Goal: Information Seeking & Learning: Learn about a topic

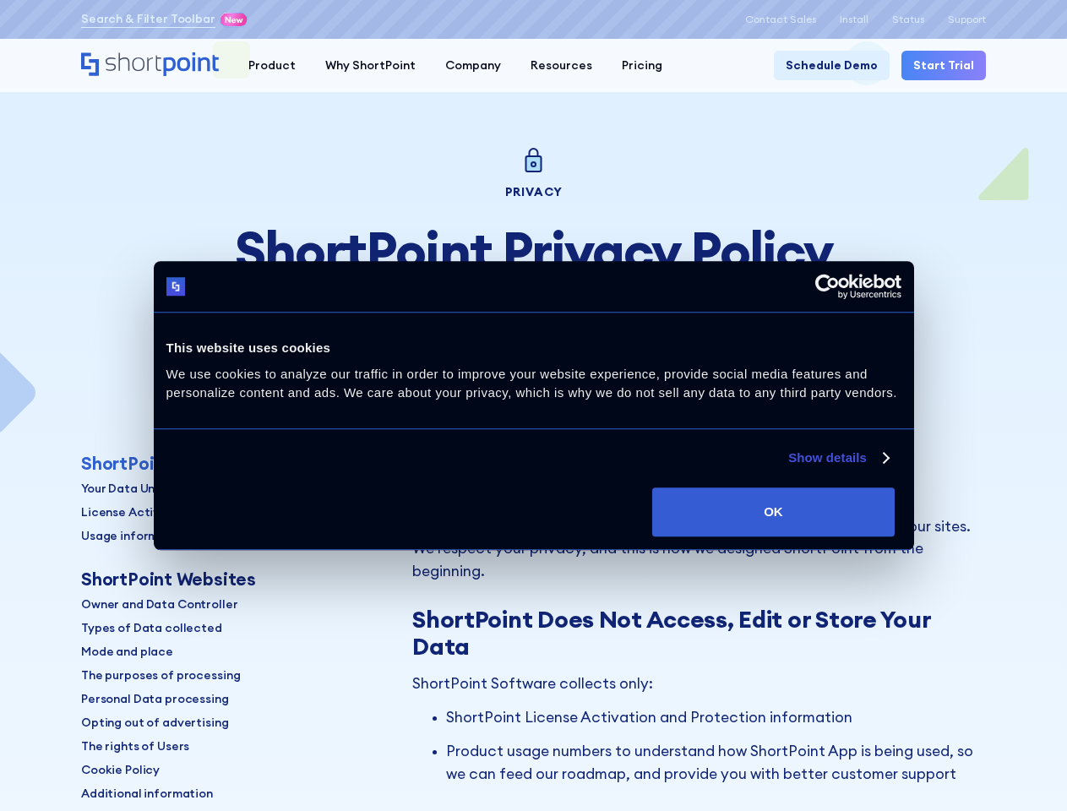
click at [788, 468] on link "Show details" at bounding box center [838, 458] width 100 height 20
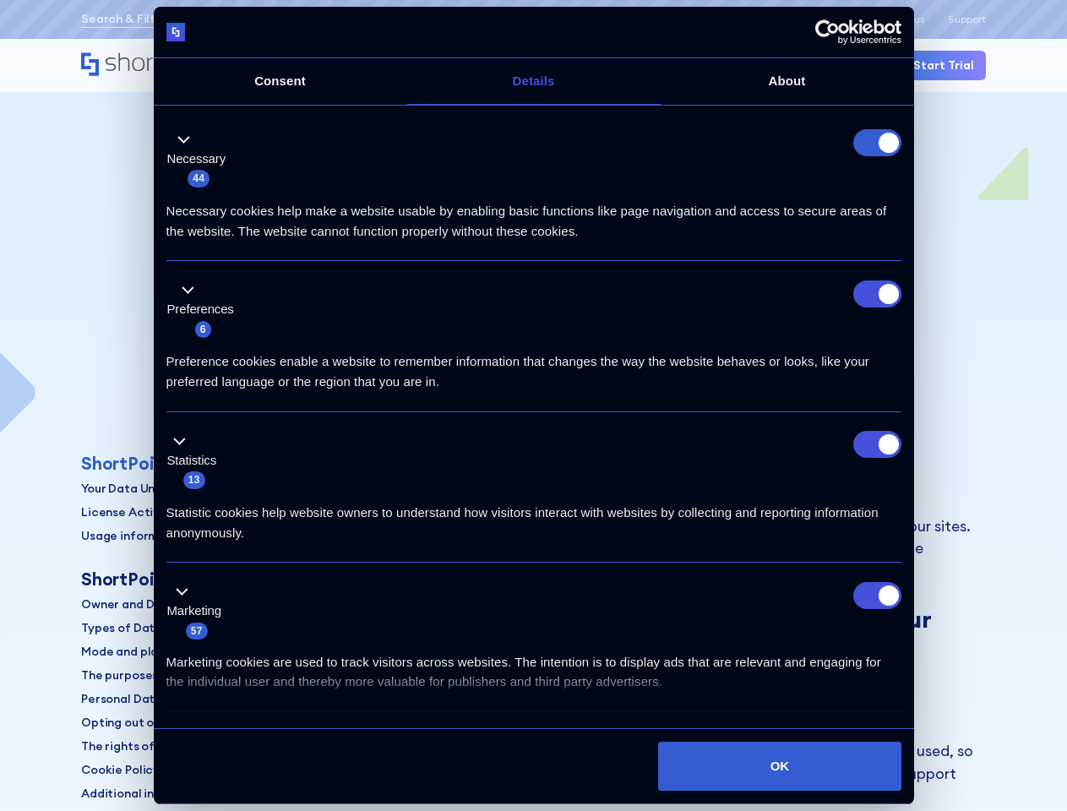
click at [902, 188] on div "Necessary 44" at bounding box center [533, 158] width 735 height 59
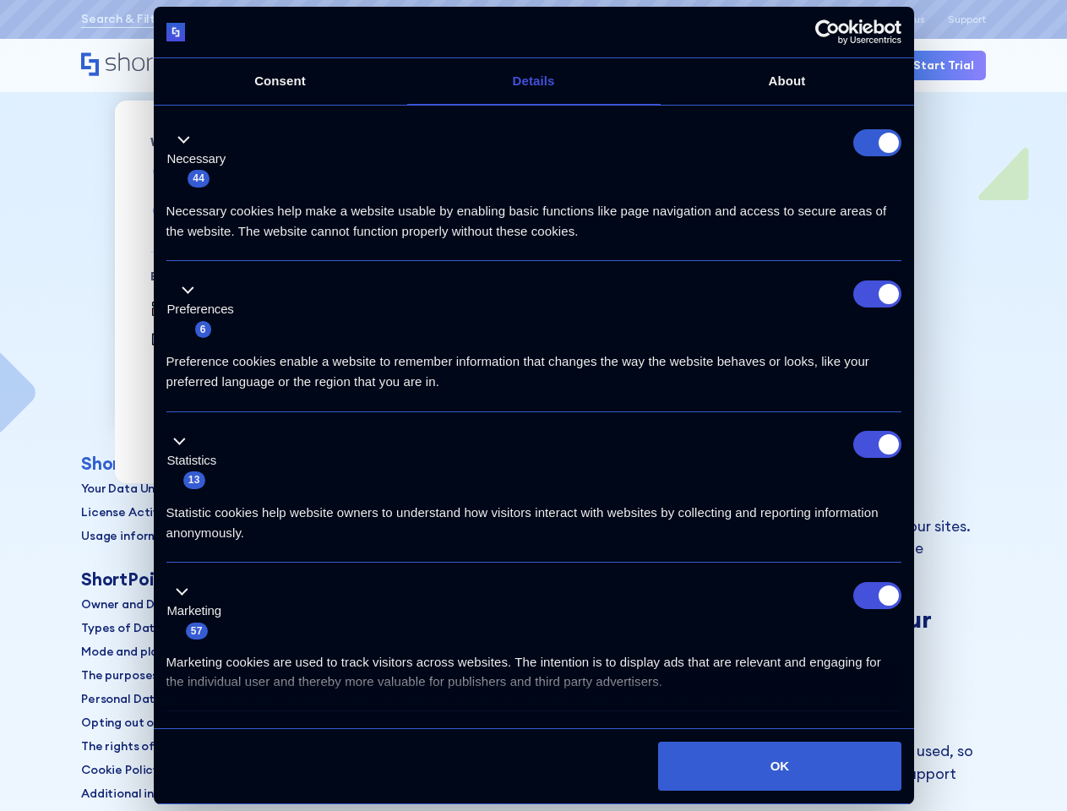
click at [270, 65] on div "Product" at bounding box center [271, 66] width 47 height 18
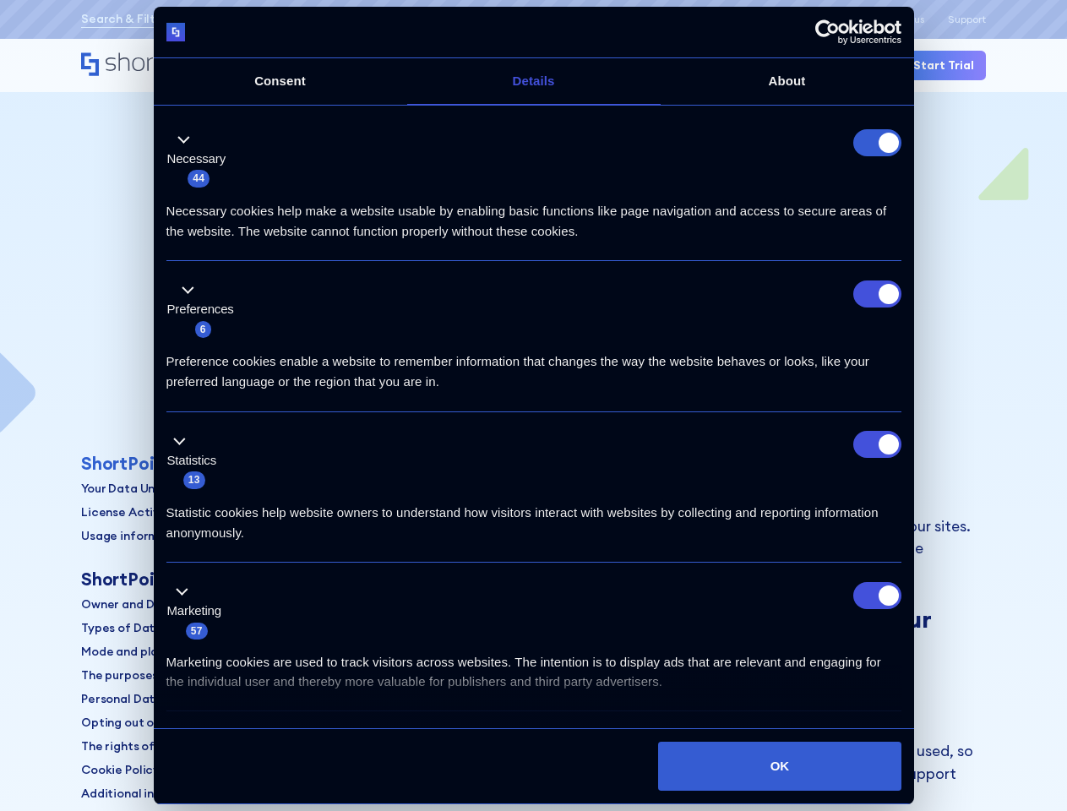
click at [364, 65] on div "Why ShortPoint" at bounding box center [370, 66] width 90 height 18
click at [465, 65] on div "Company" at bounding box center [473, 66] width 56 height 18
click at [551, 65] on div "Resources" at bounding box center [562, 66] width 62 height 18
click at [629, 65] on div "Pricing" at bounding box center [642, 66] width 41 height 18
click at [165, 463] on ul "Necessary 44 Necessary cookies help make a website usable by enabling basic fun…" at bounding box center [533, 457] width 751 height 692
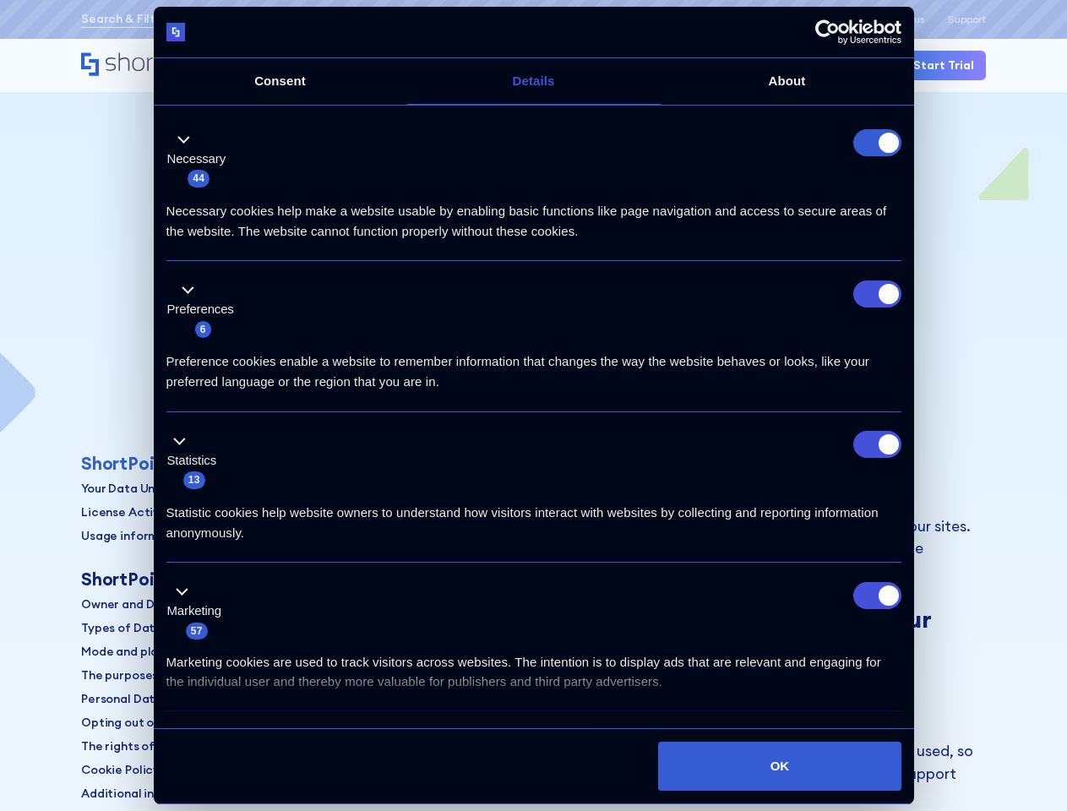
click at [140, 488] on p "Your Data Untouched" at bounding box center [142, 489] width 123 height 18
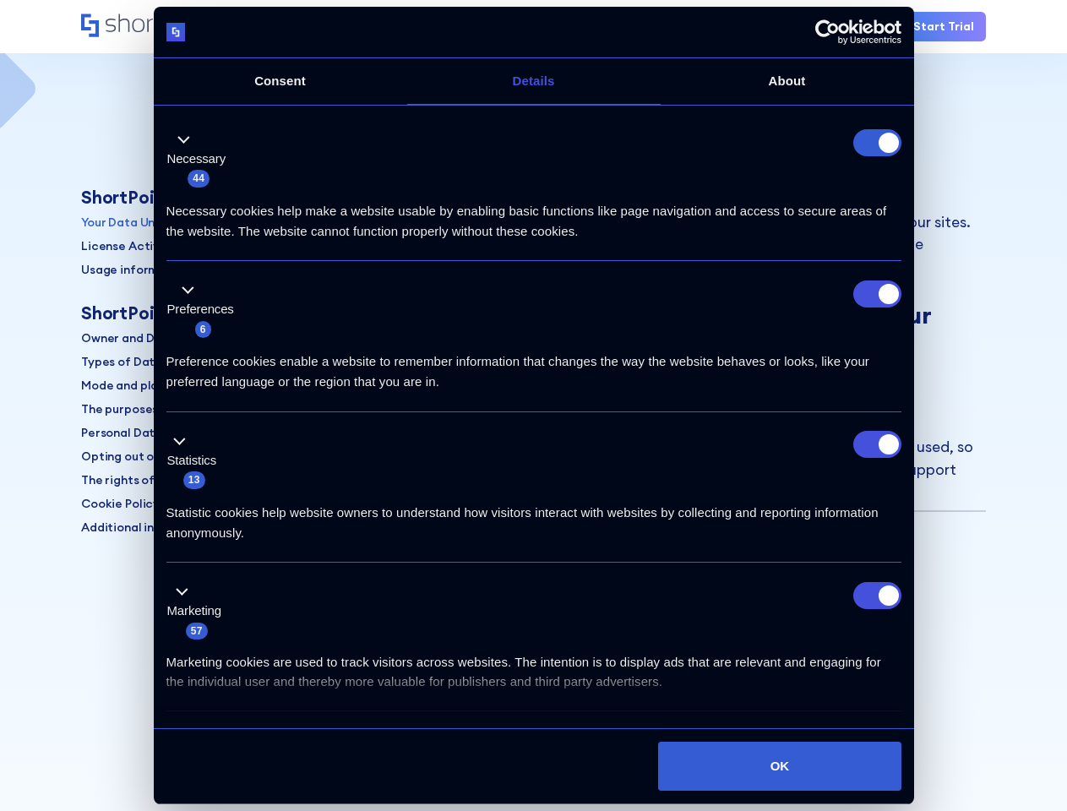
scroll to position [501, 0]
